Goal: Information Seeking & Learning: Learn about a topic

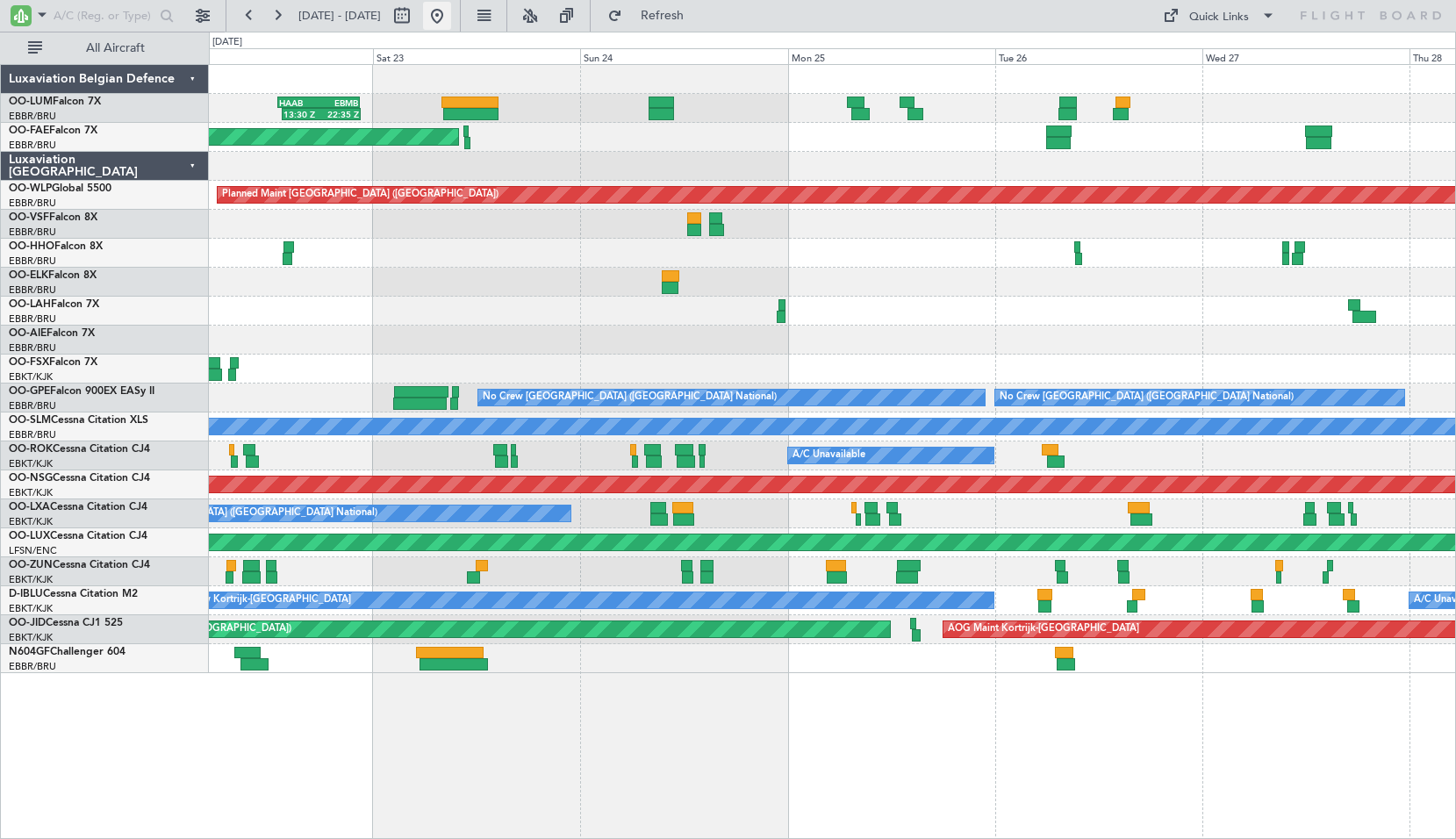
click at [451, 14] on button at bounding box center [437, 16] width 28 height 28
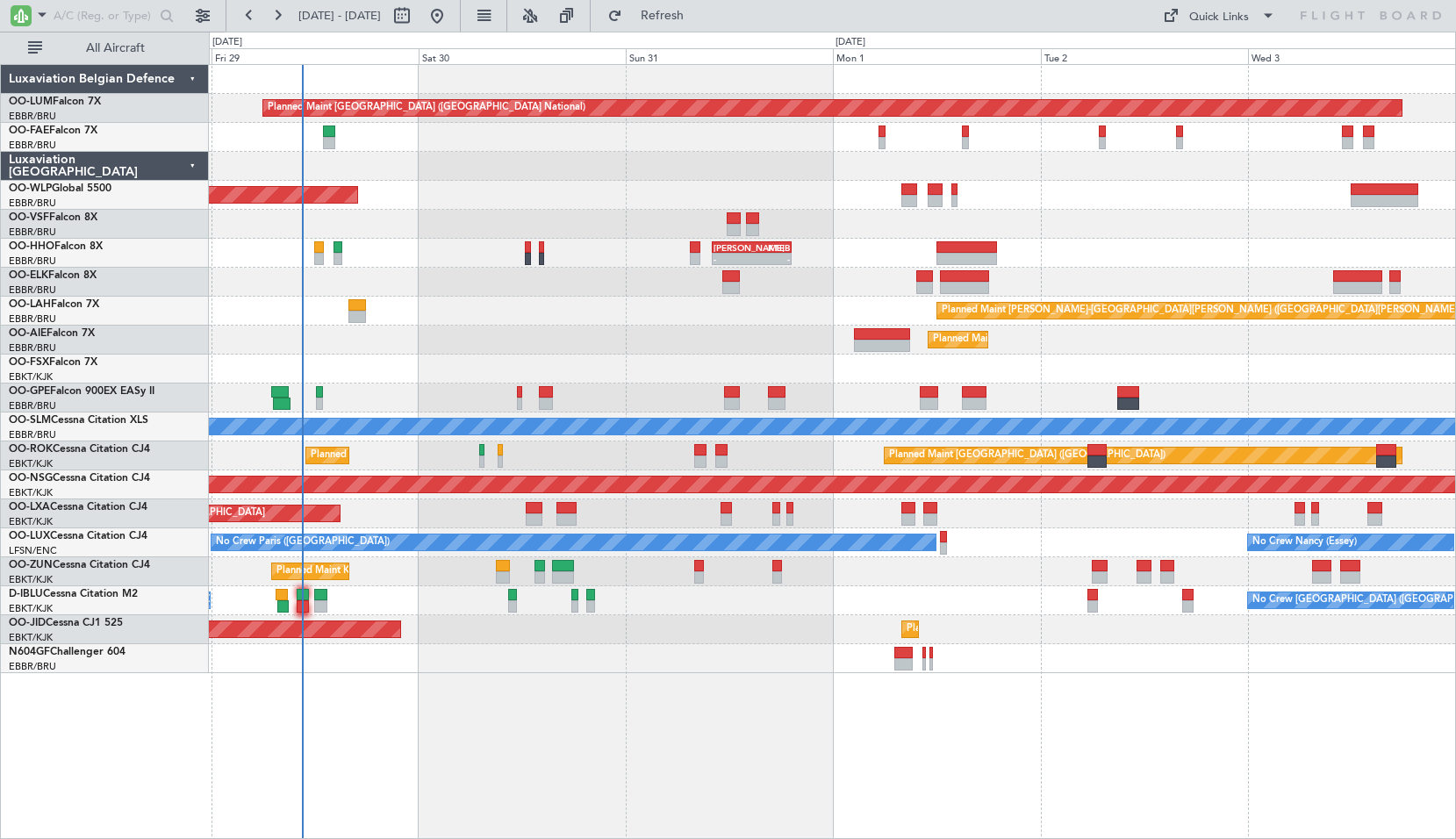
click at [781, 759] on div "Planned Maint [GEOGRAPHIC_DATA] ([GEOGRAPHIC_DATA] National) Owner [GEOGRAPHIC_…" at bounding box center [832, 451] width 1246 height 775
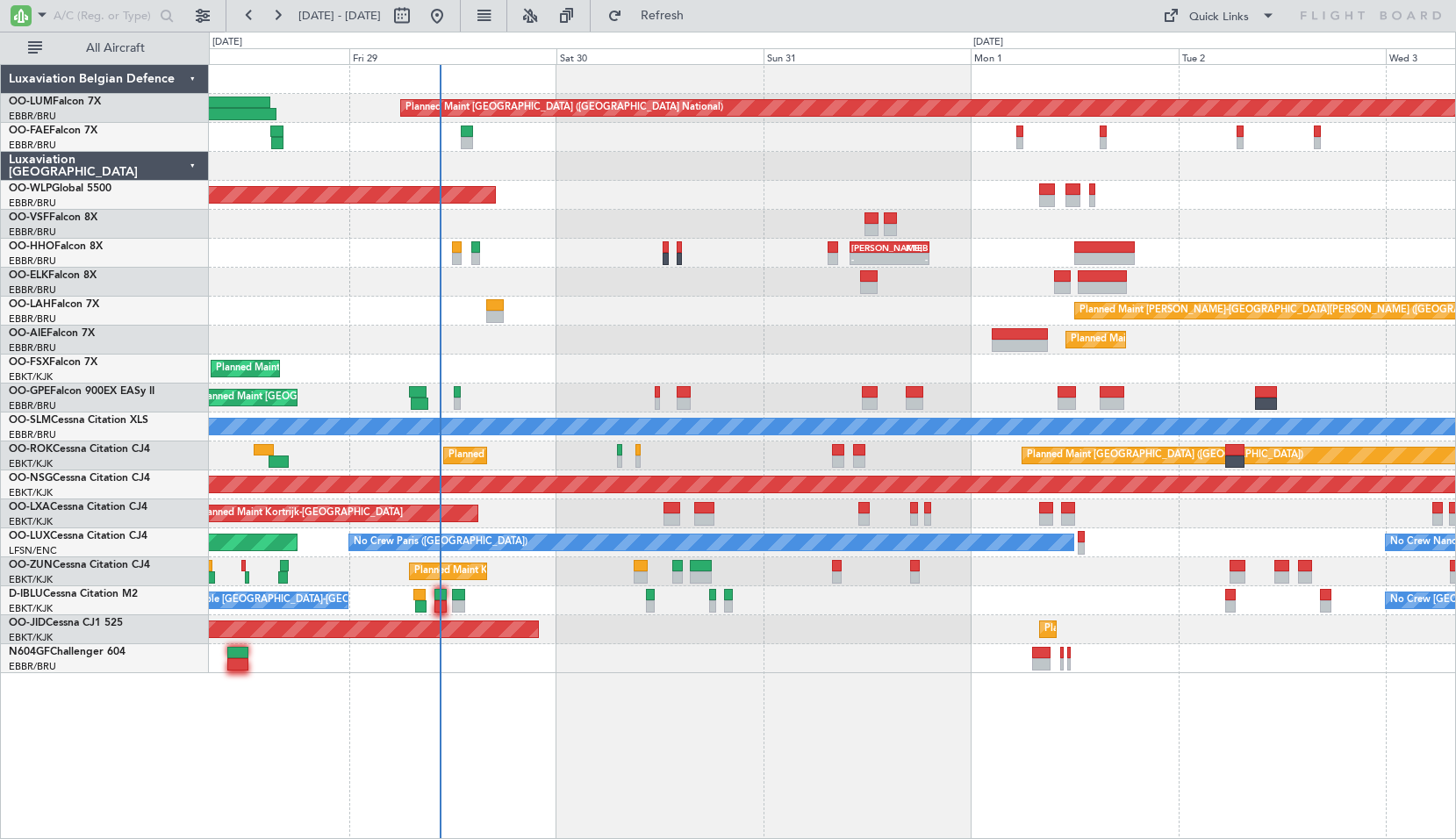
click at [591, 713] on div "Planned Maint [GEOGRAPHIC_DATA] ([GEOGRAPHIC_DATA] National) Owner [GEOGRAPHIC_…" at bounding box center [832, 451] width 1246 height 775
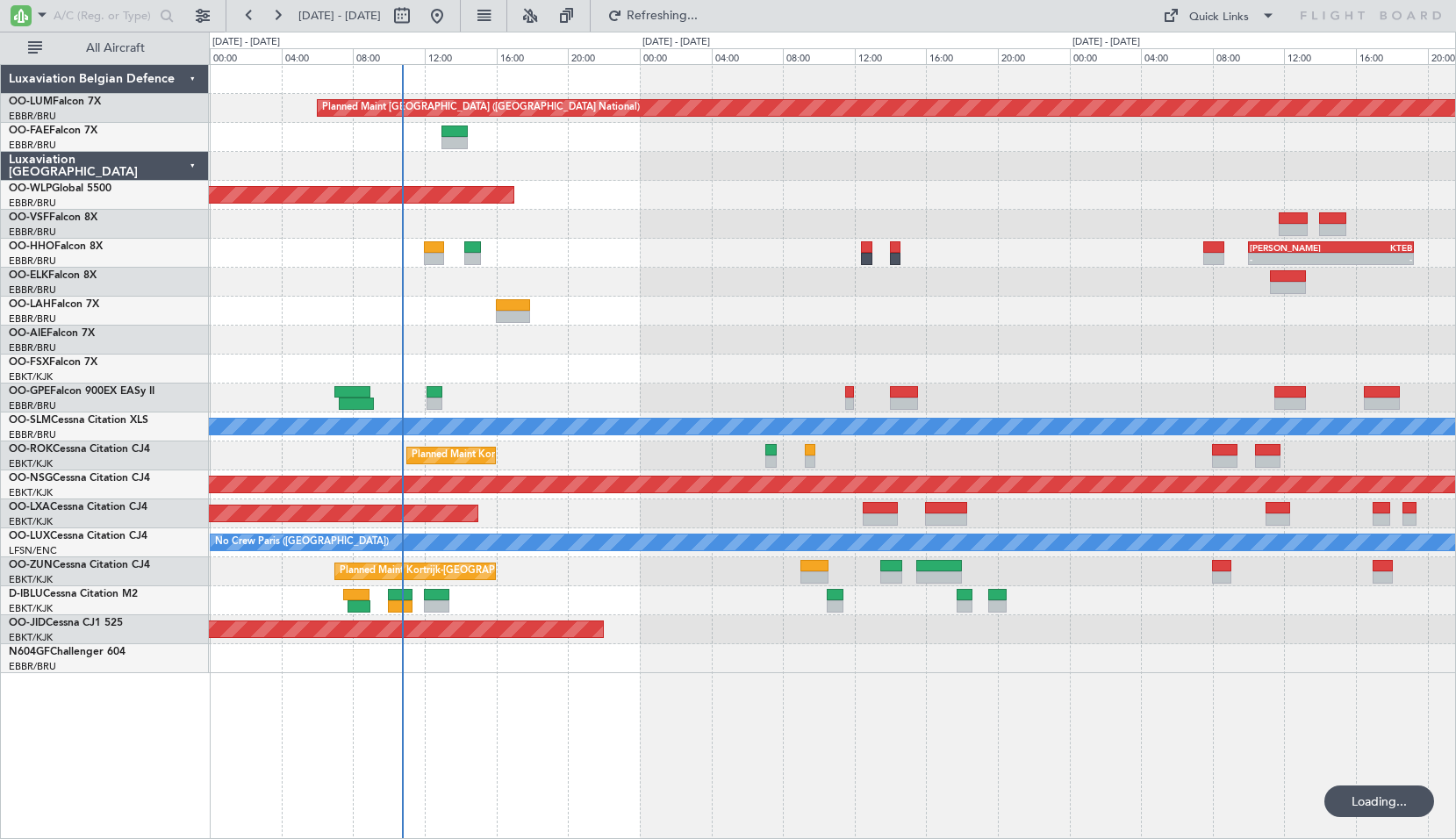
click at [864, 451] on div "Planned Maint [GEOGRAPHIC_DATA] ([GEOGRAPHIC_DATA] National) 07:25 Z 15:35 Z FZ…" at bounding box center [832, 369] width 1246 height 608
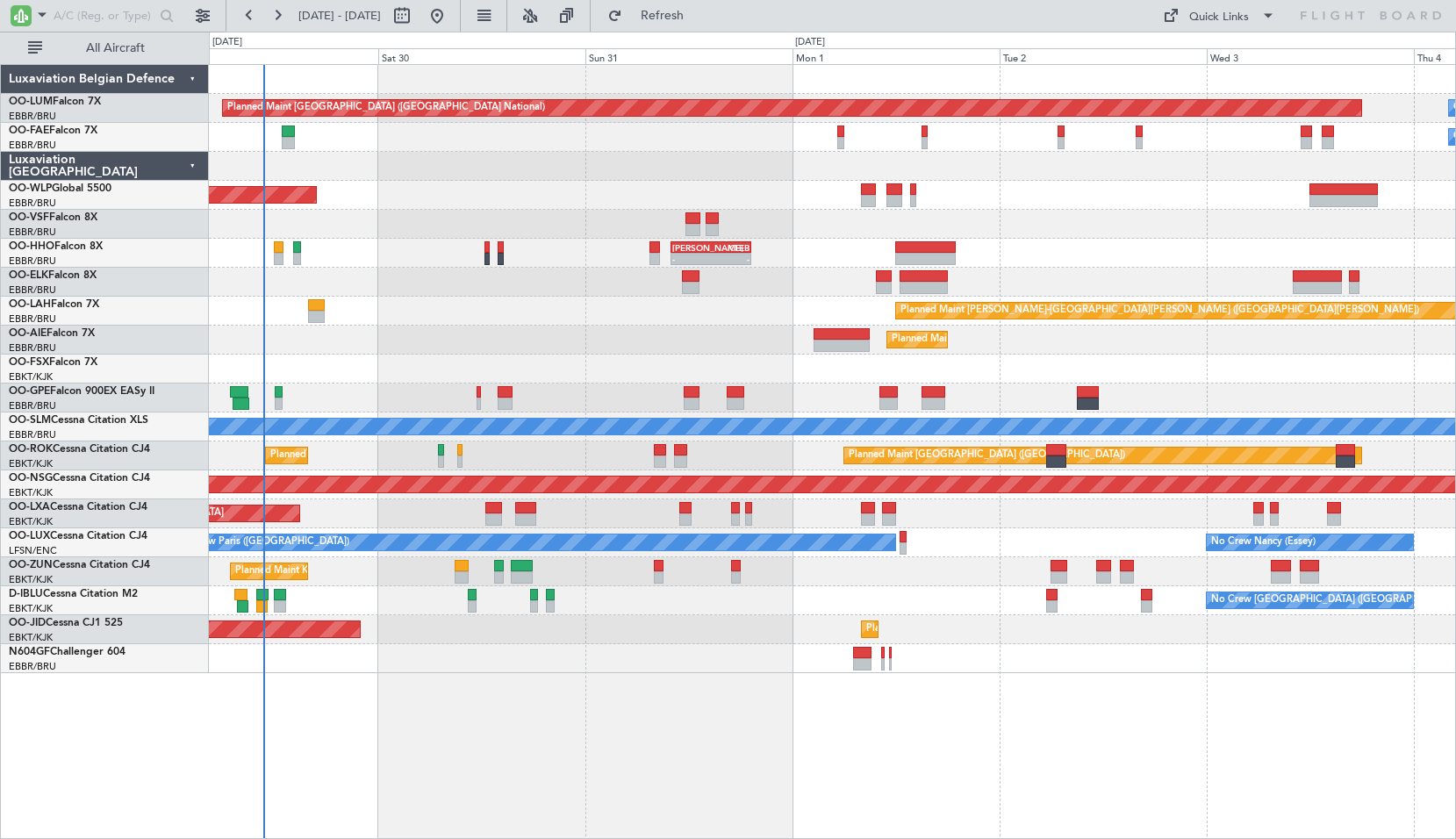
click at [869, 472] on div "Planned Maint [GEOGRAPHIC_DATA] ([GEOGRAPHIC_DATA] National) Owner [GEOGRAPHIC_…" at bounding box center [832, 369] width 1246 height 608
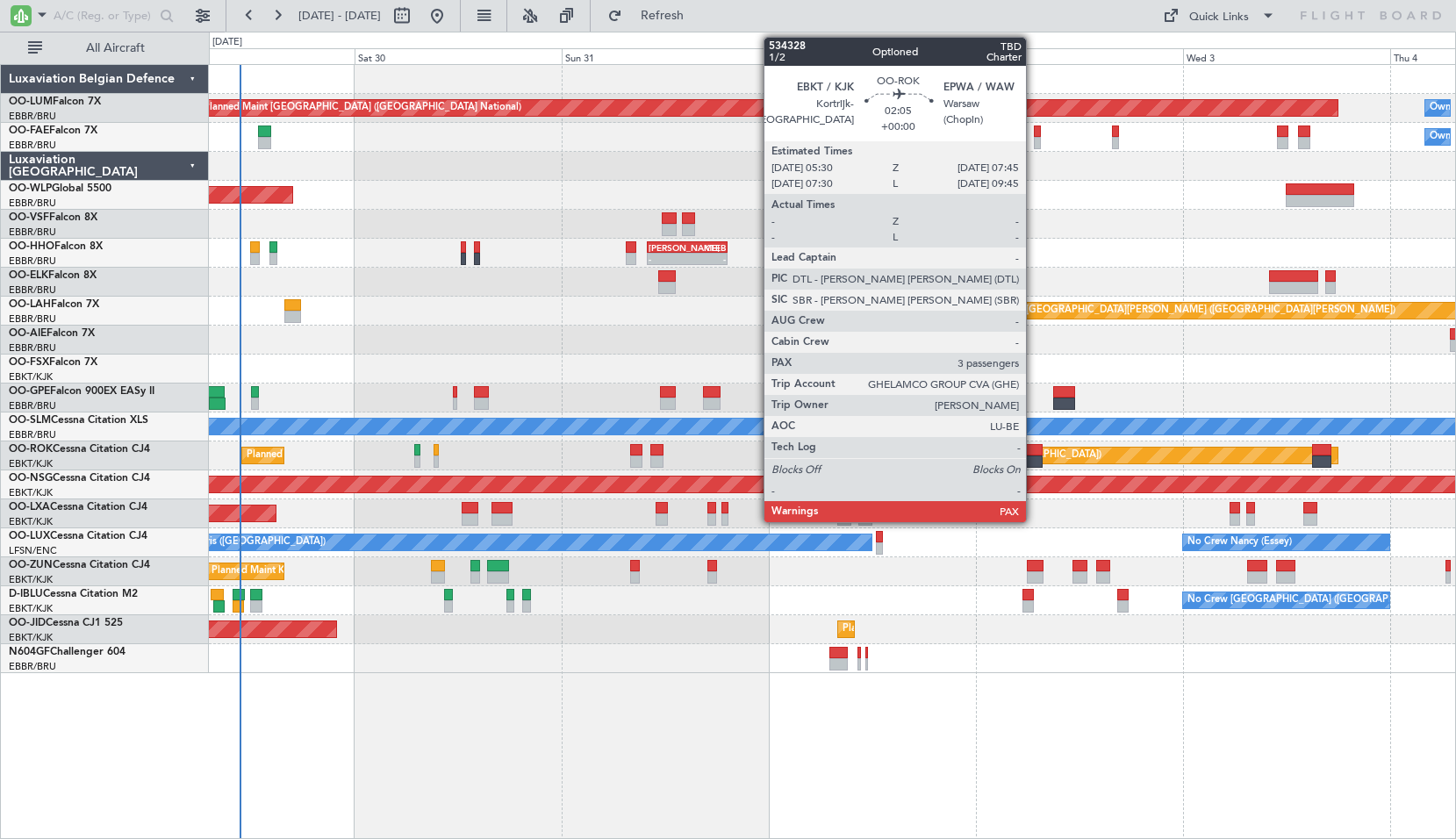
click at [1034, 454] on div at bounding box center [1032, 449] width 20 height 12
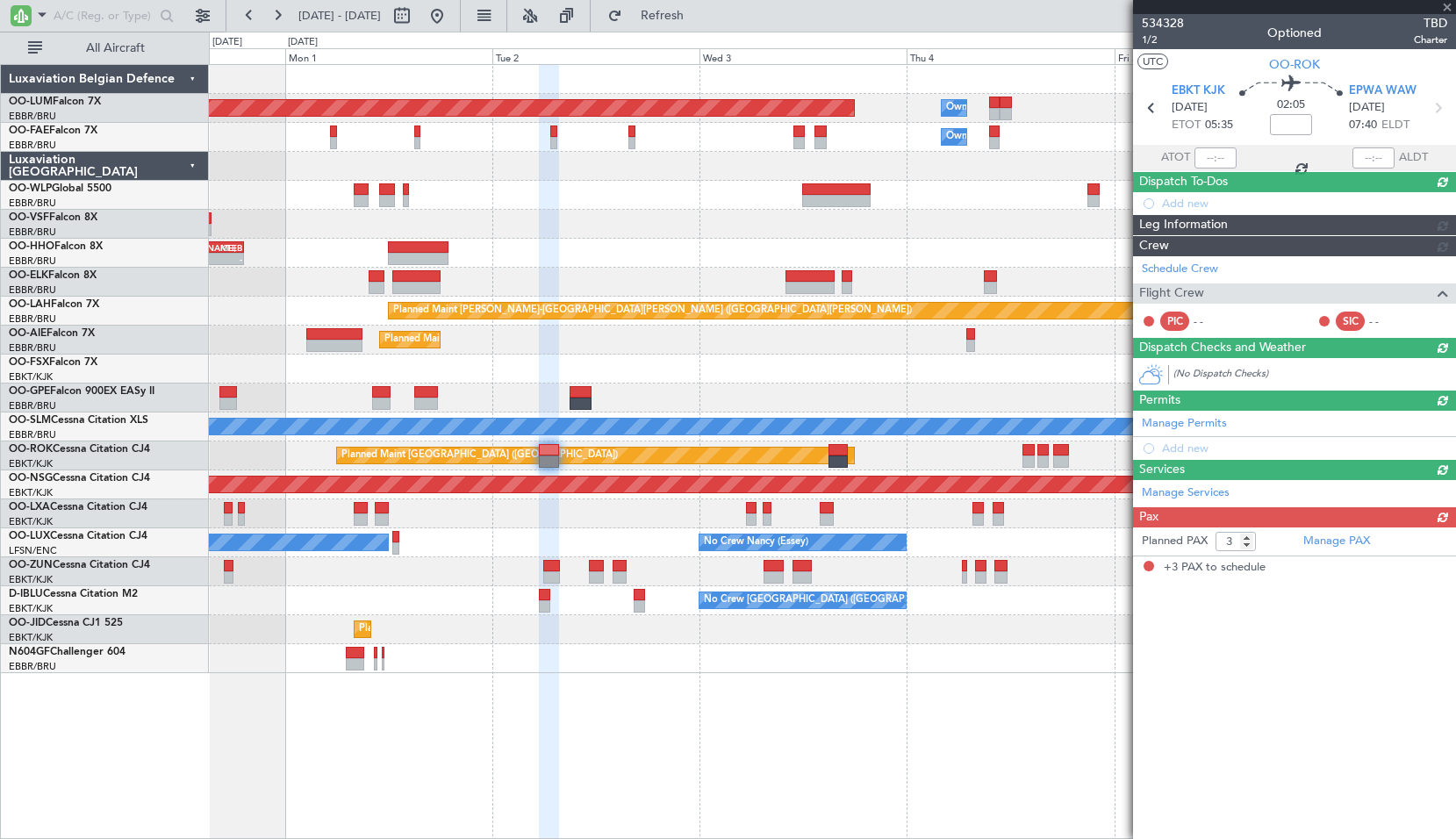
click at [594, 703] on div "Planned Maint [GEOGRAPHIC_DATA] ([GEOGRAPHIC_DATA] National) Owner [GEOGRAPHIC_…" at bounding box center [832, 451] width 1246 height 775
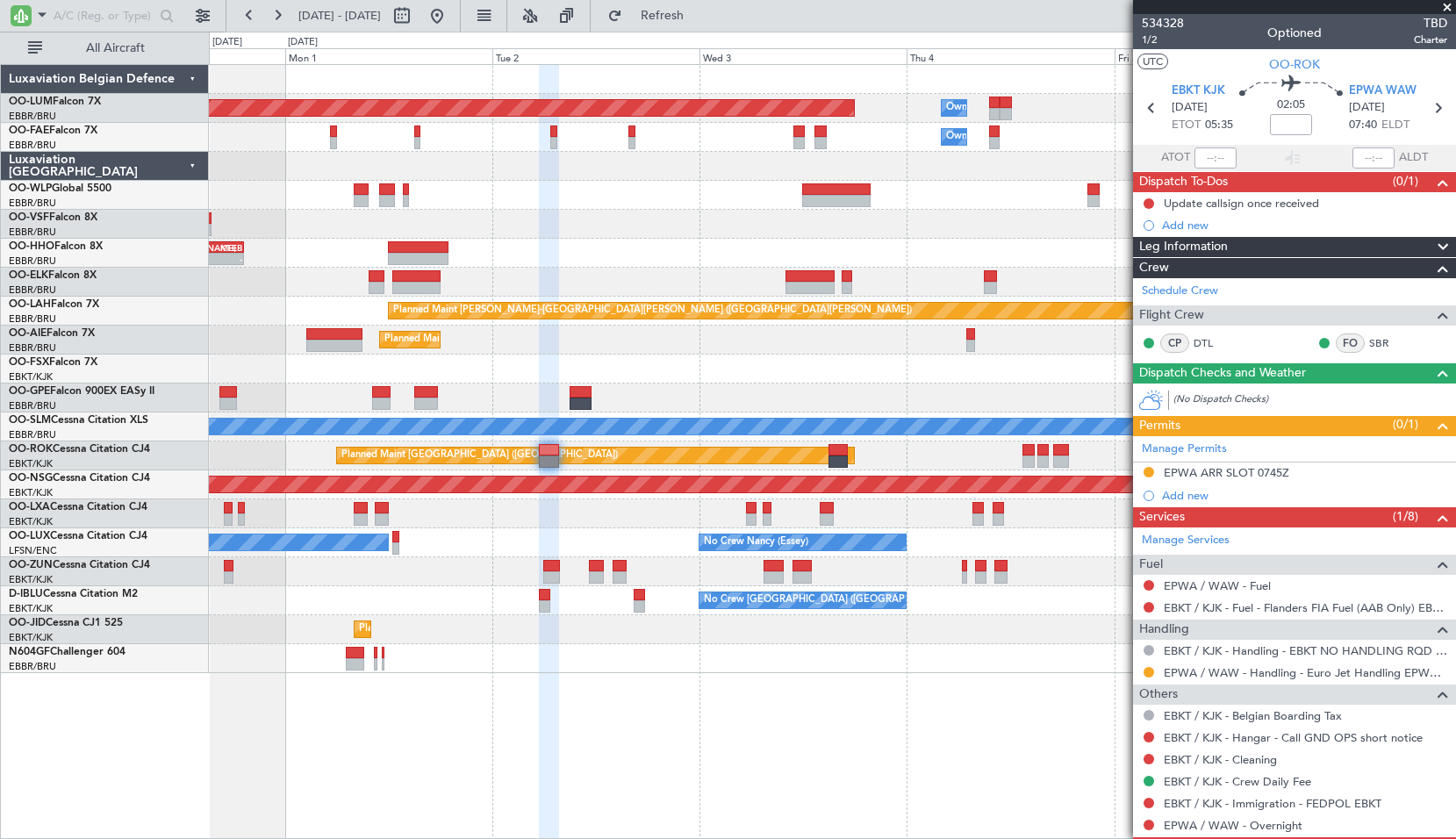
click at [1452, 6] on span at bounding box center [1447, 7] width 17 height 16
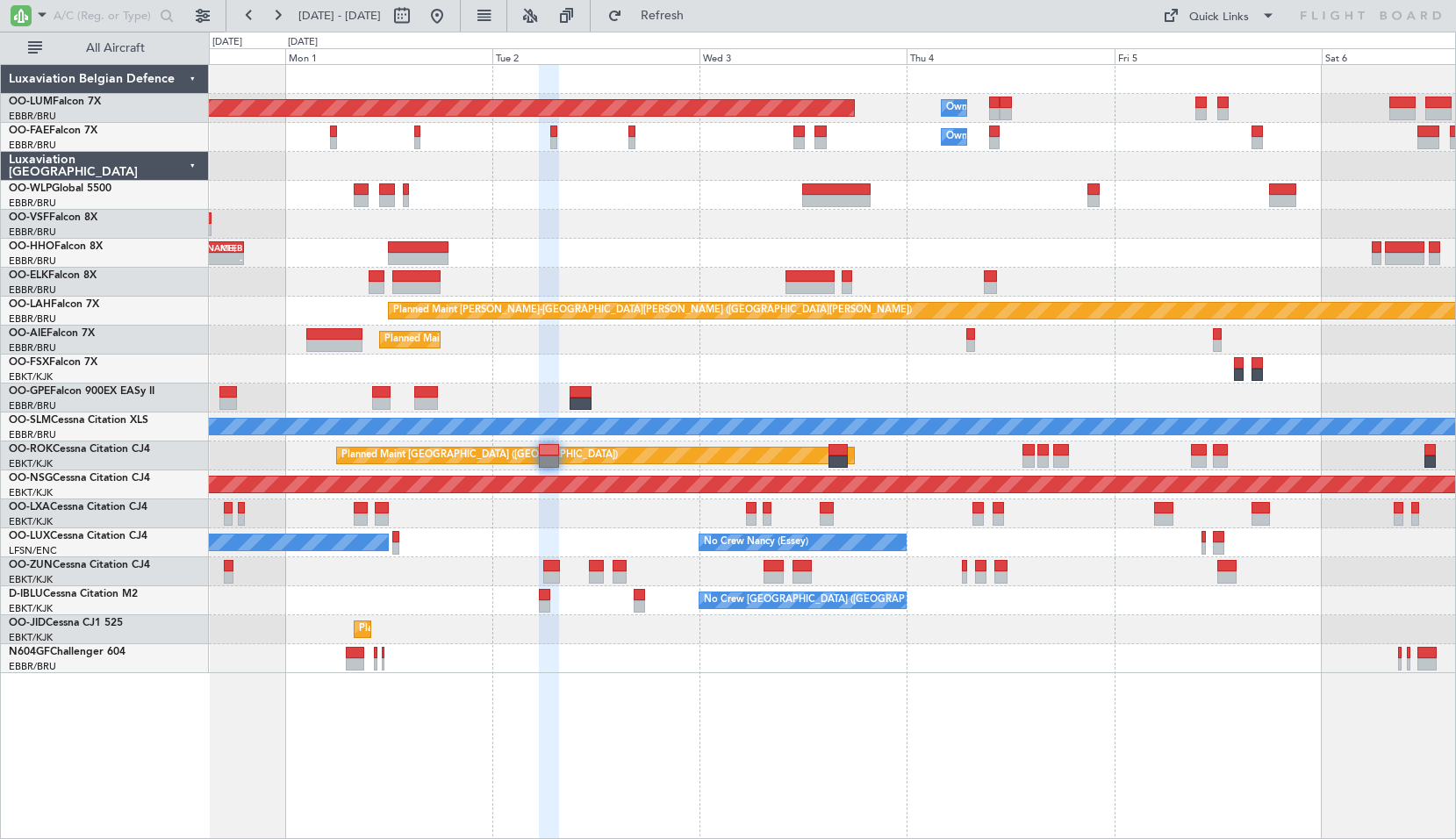
type input "0"
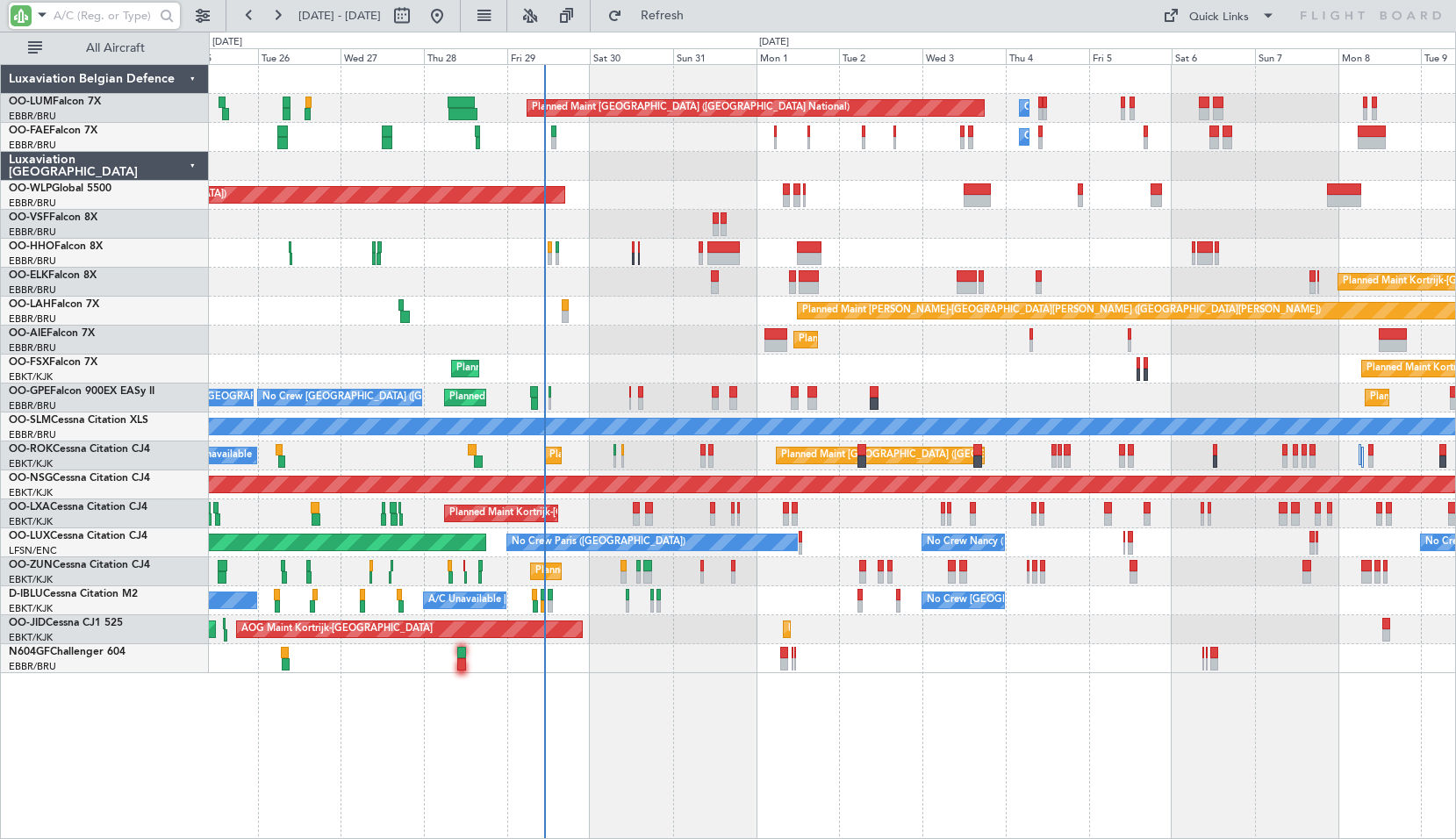
click at [103, 14] on input "text" at bounding box center [104, 16] width 101 height 27
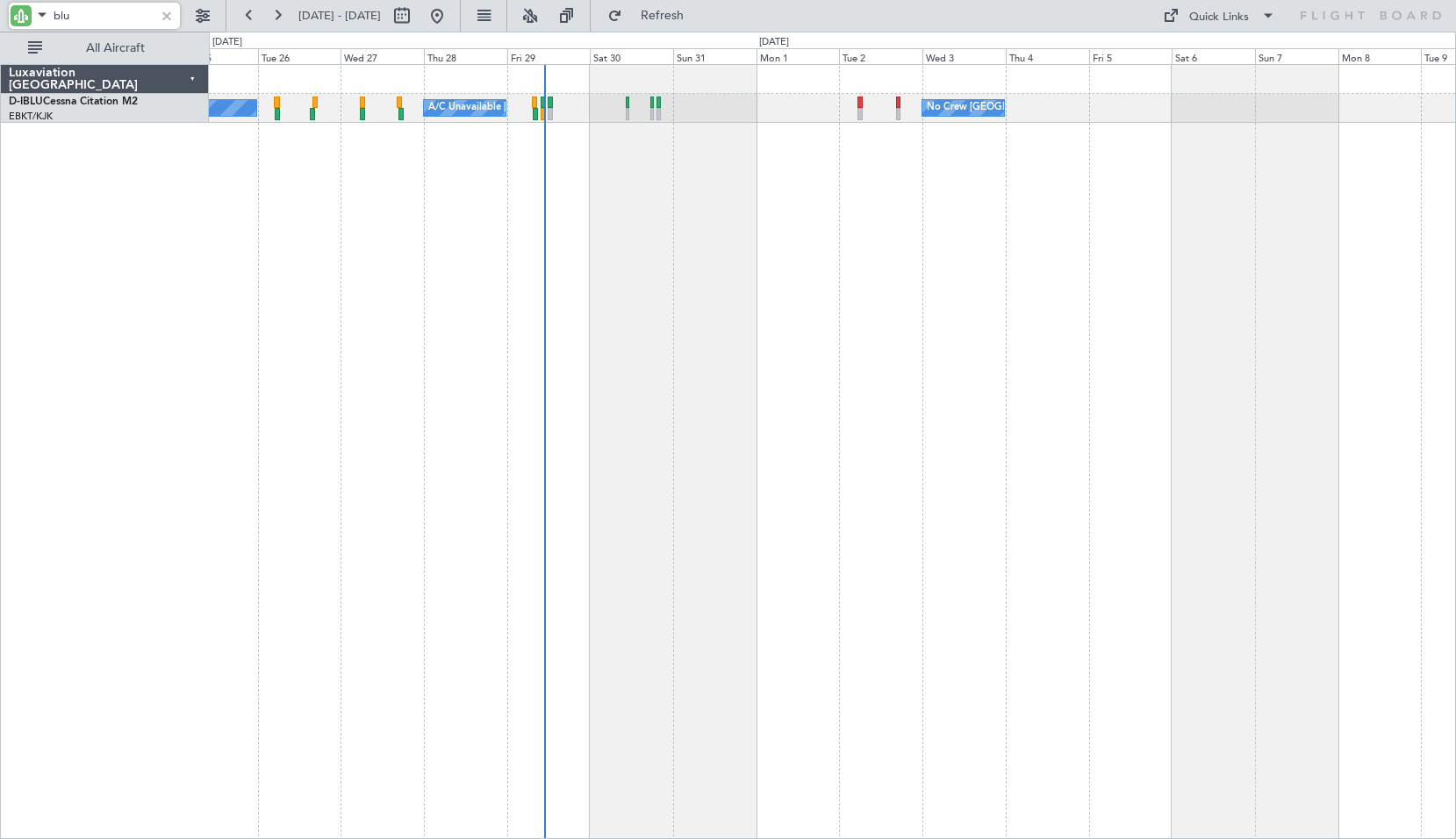
click at [832, 481] on div "No Crew [GEOGRAPHIC_DATA] ([GEOGRAPHIC_DATA] National) A/C Unavailable [GEOGRAP…" at bounding box center [832, 451] width 1246 height 775
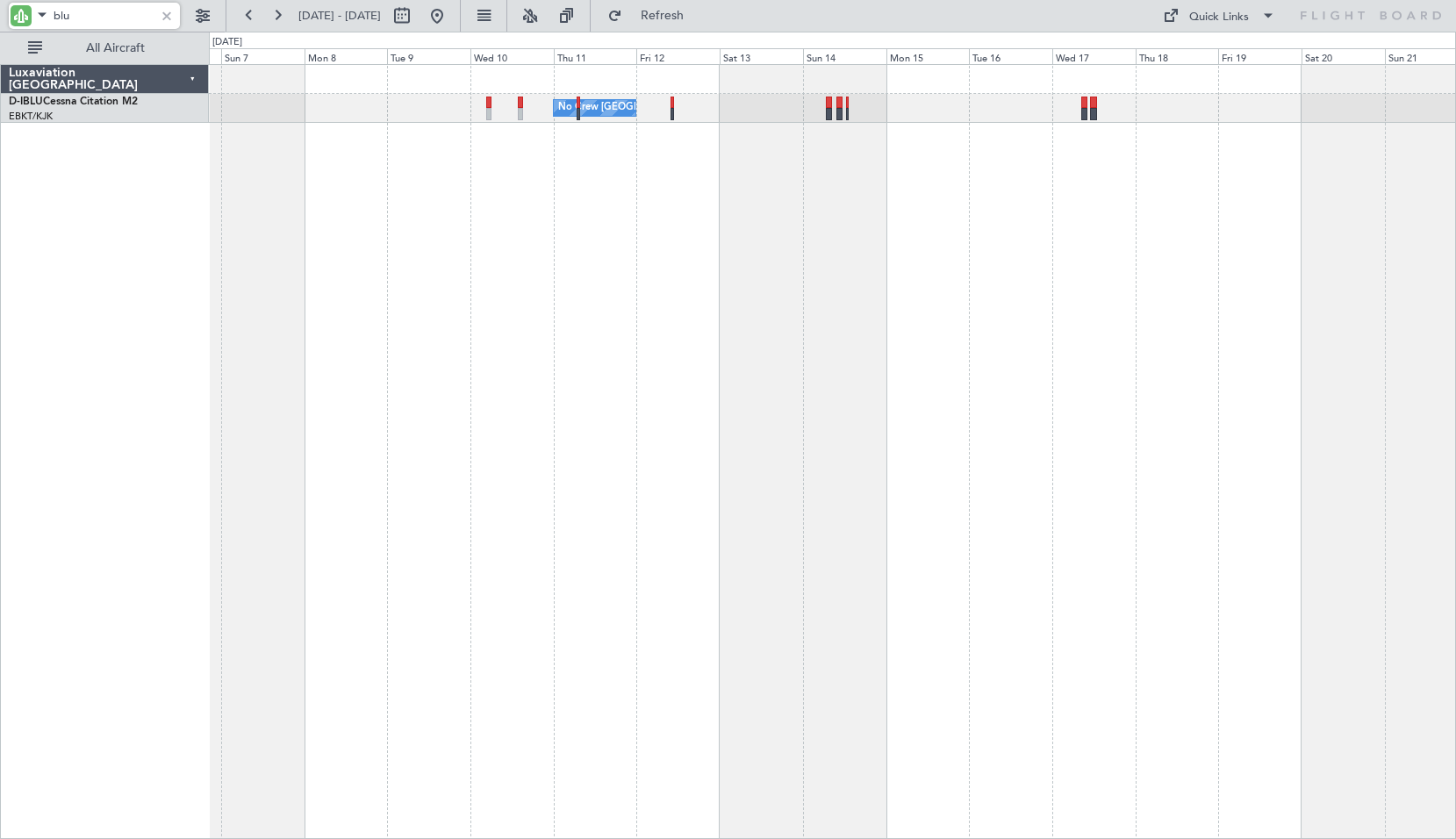
click at [465, 559] on div "No Crew [GEOGRAPHIC_DATA] ([GEOGRAPHIC_DATA] National) No Crew [GEOGRAPHIC_DATA…" at bounding box center [832, 451] width 1246 height 775
type input "blu"
click at [165, 17] on div at bounding box center [166, 16] width 19 height 19
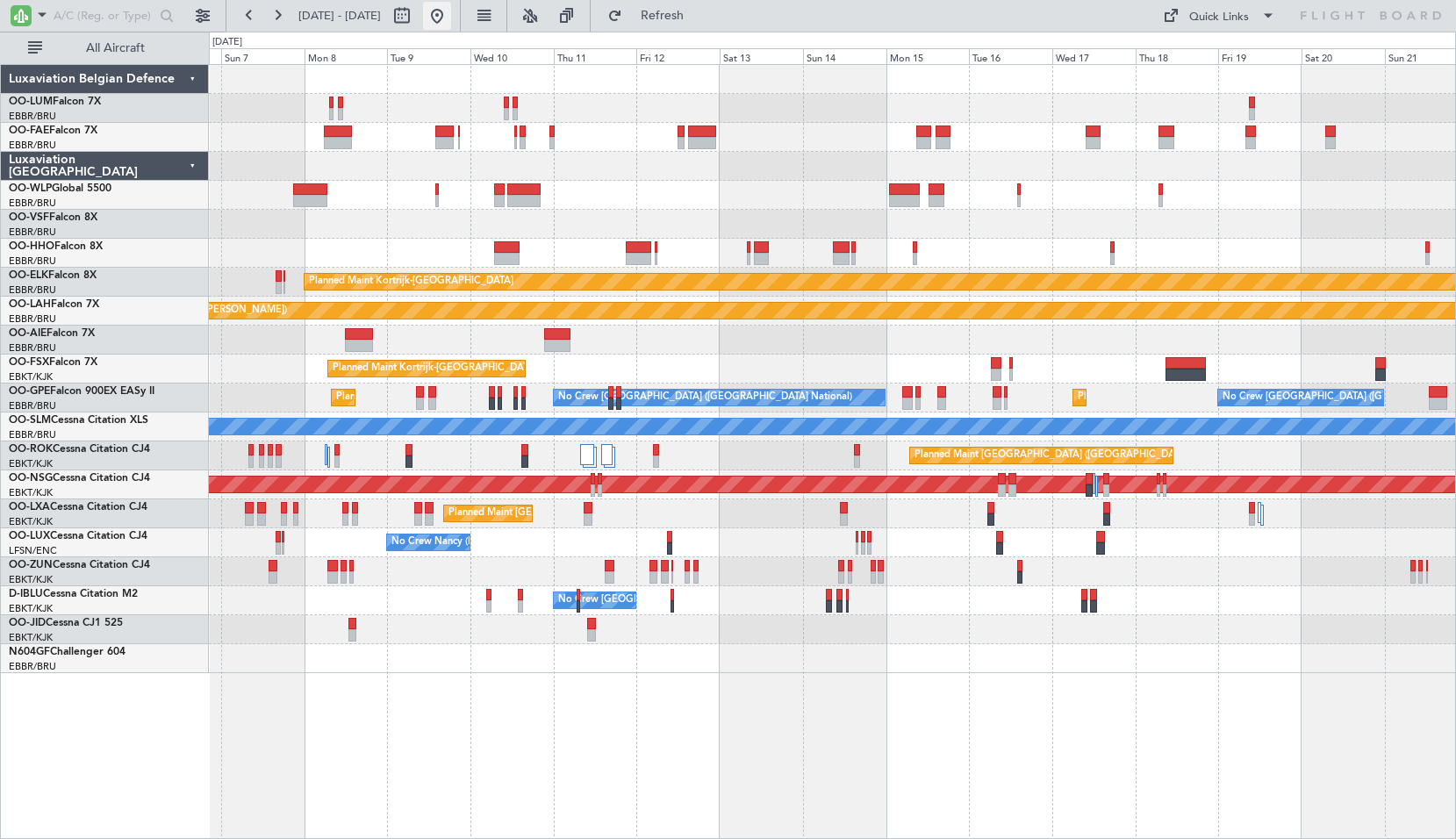
click at [451, 14] on button at bounding box center [437, 16] width 28 height 28
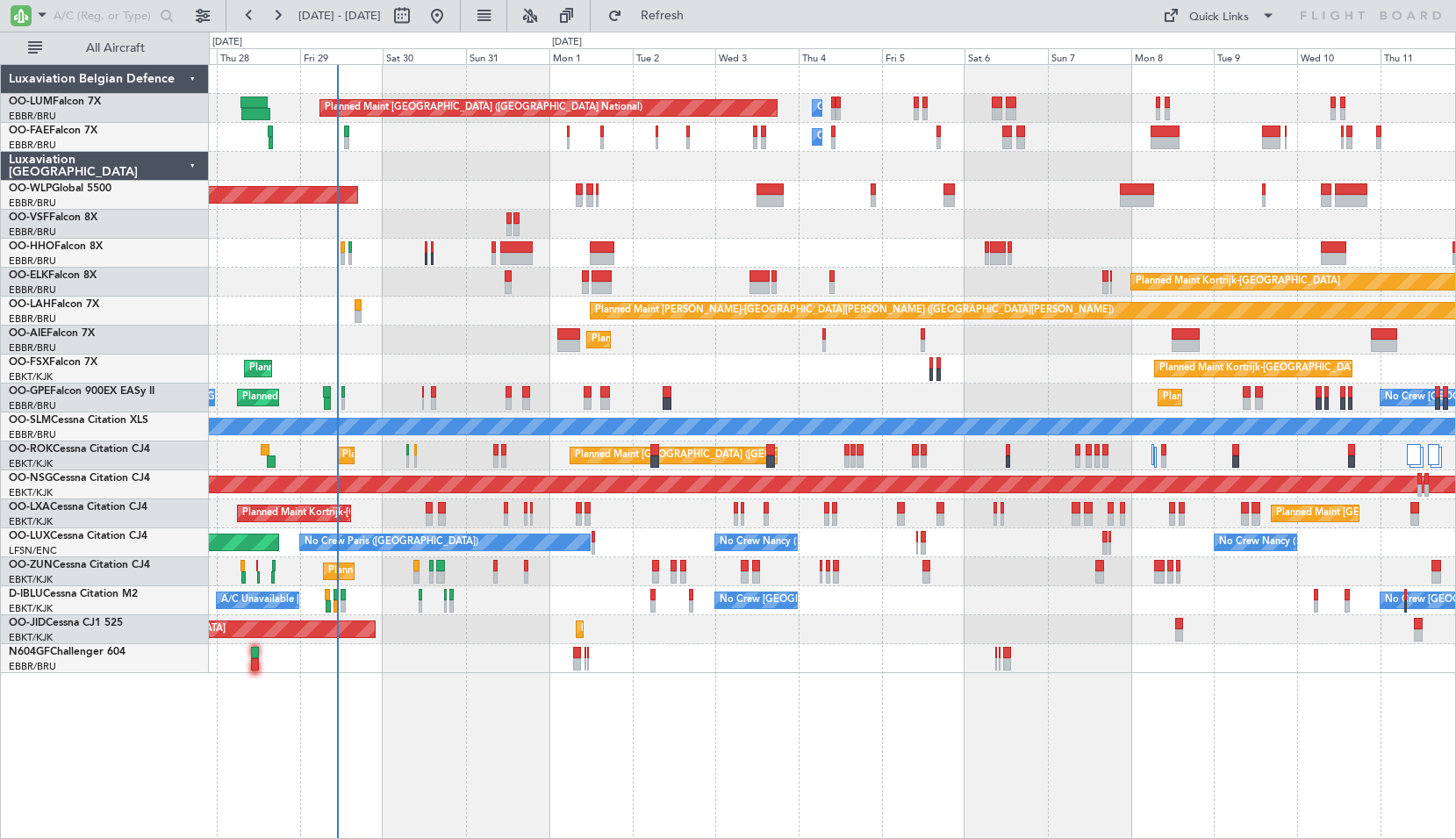
click at [569, 808] on div "Owner Melsbroek Air Base Planned Maint [GEOGRAPHIC_DATA] ([GEOGRAPHIC_DATA]) Ow…" at bounding box center [832, 451] width 1246 height 775
